Goal: Information Seeking & Learning: Learn about a topic

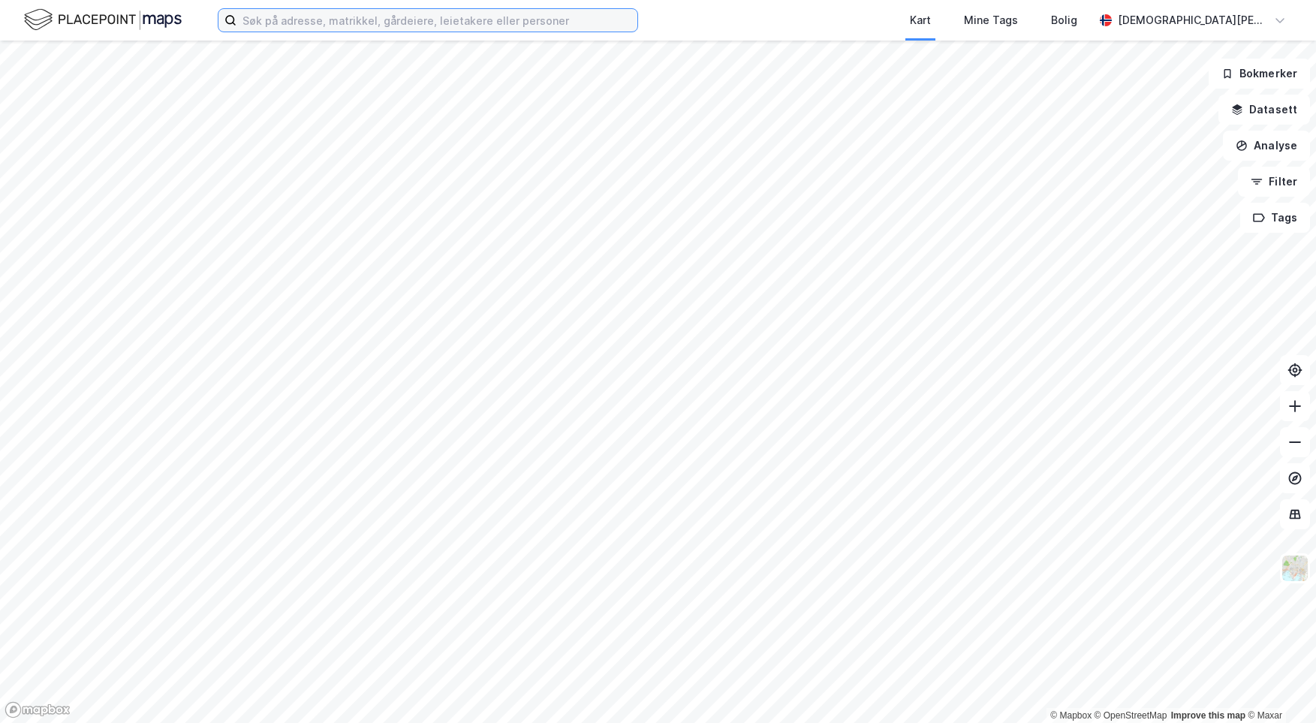
click at [453, 20] on input at bounding box center [436, 20] width 401 height 23
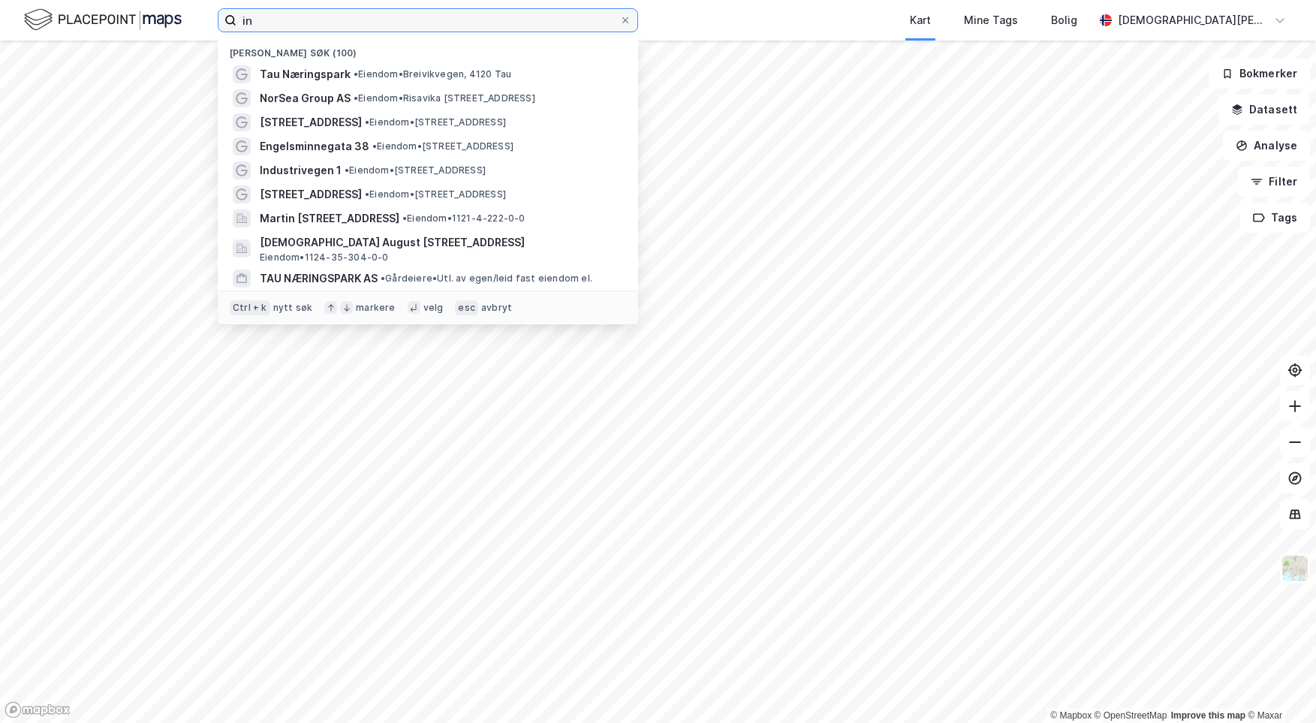
type input "i"
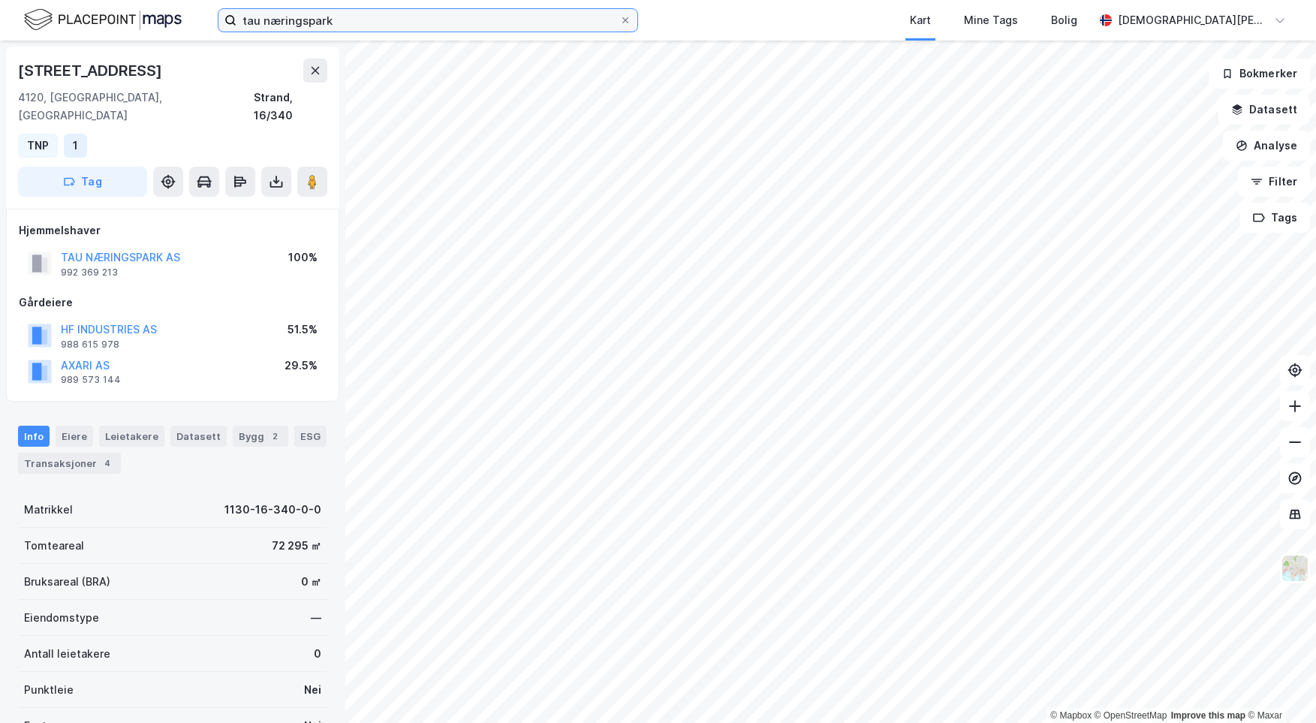
drag, startPoint x: 359, startPoint y: 20, endPoint x: 204, endPoint y: 19, distance: 154.6
click at [204, 19] on div "tau næringspark [GEOGRAPHIC_DATA] Tags Bolig [PERSON_NAME]" at bounding box center [658, 20] width 1316 height 41
type input "16/340"
click at [299, 97] on div "Strand, 16/340" at bounding box center [291, 107] width 74 height 36
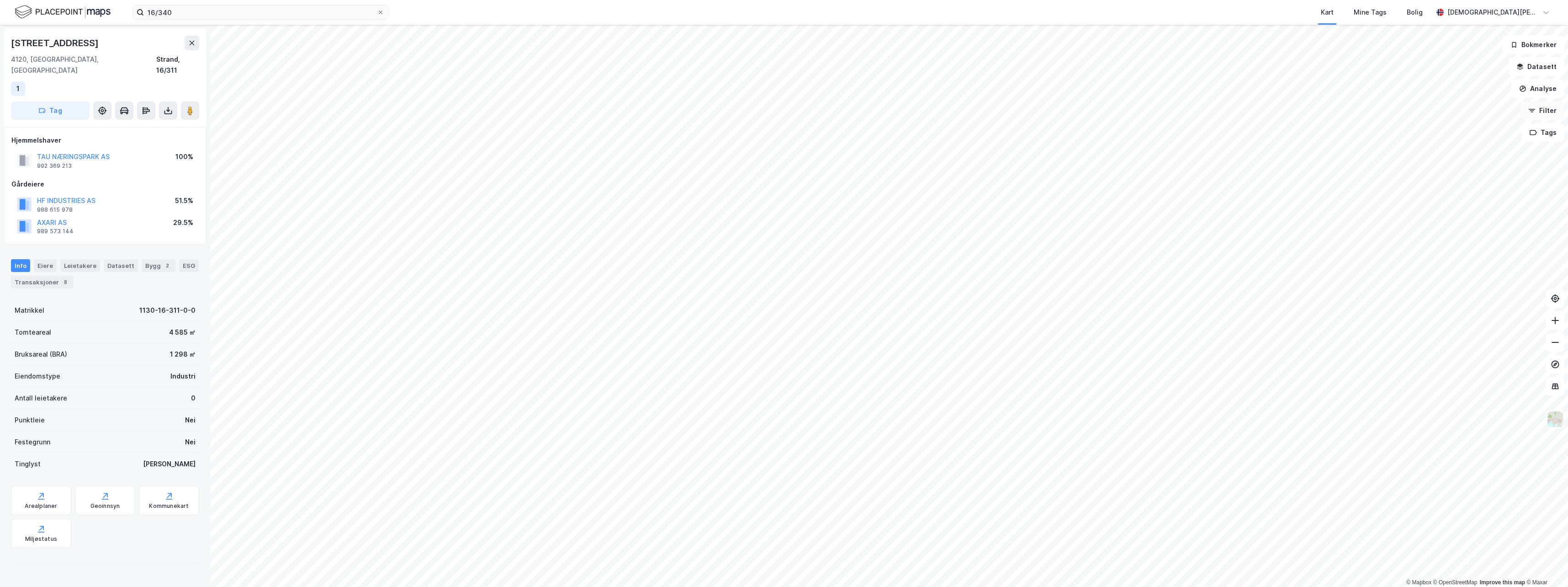
click at [800, 109] on button "Filter" at bounding box center [1542, 111] width 44 height 18
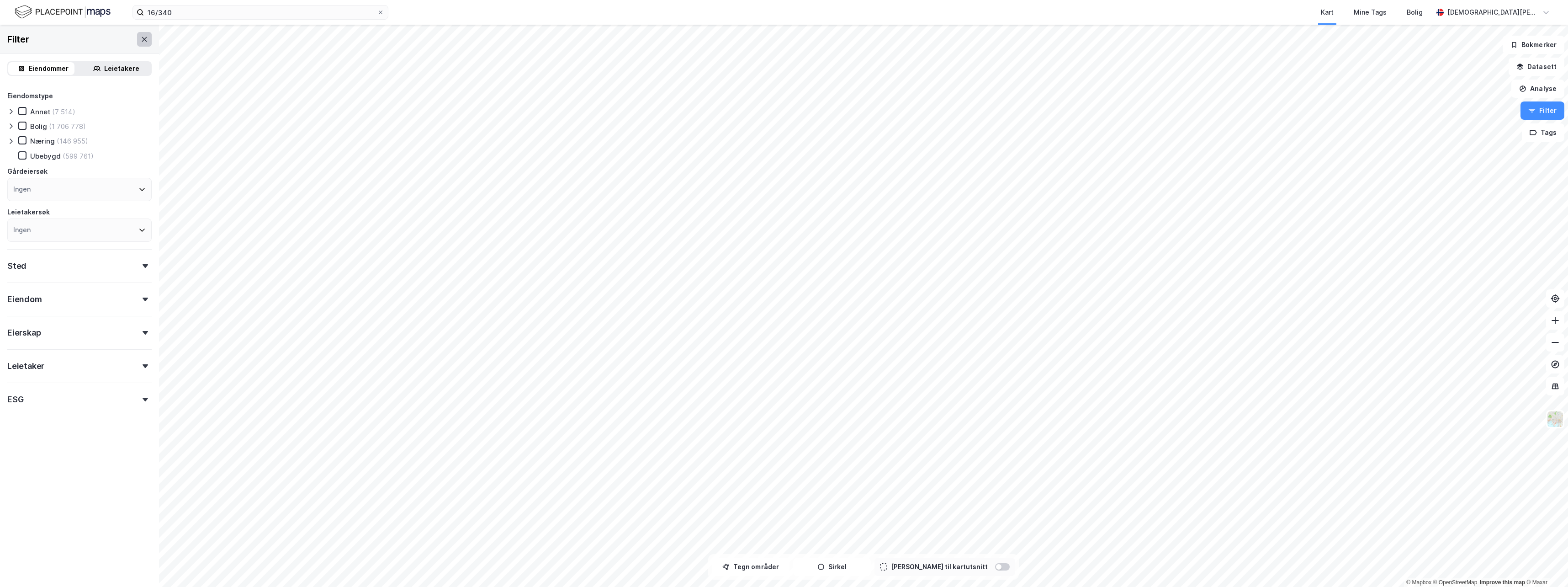
click at [141, 39] on icon at bounding box center [144, 40] width 7 height 7
